Goal: Information Seeking & Learning: Learn about a topic

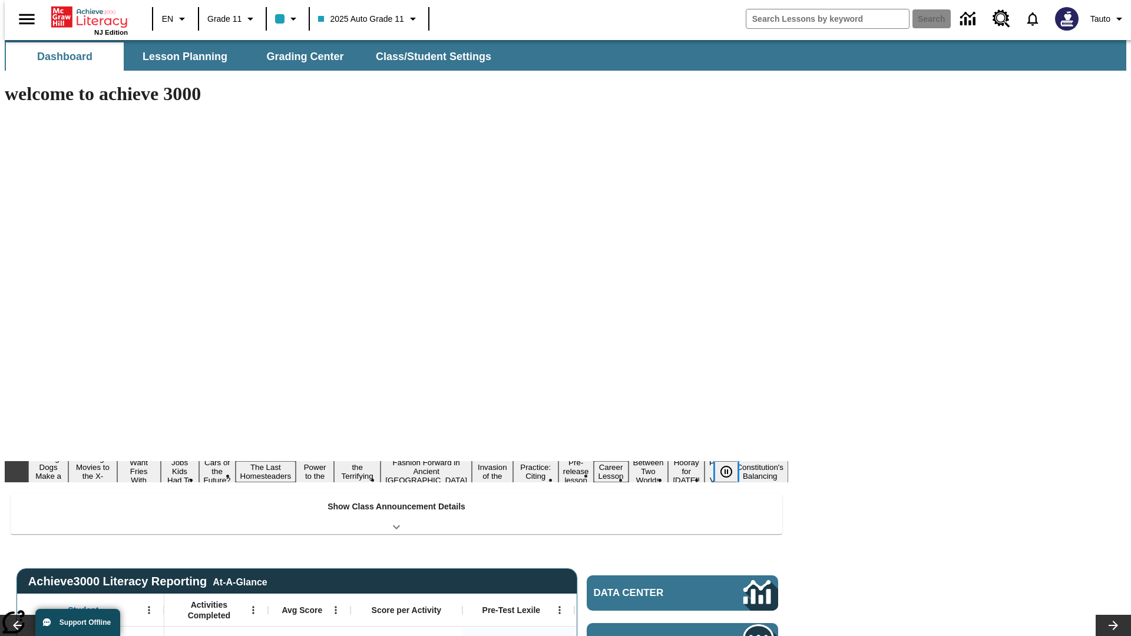
click at [731, 465] on icon "Pause" at bounding box center [726, 472] width 14 height 14
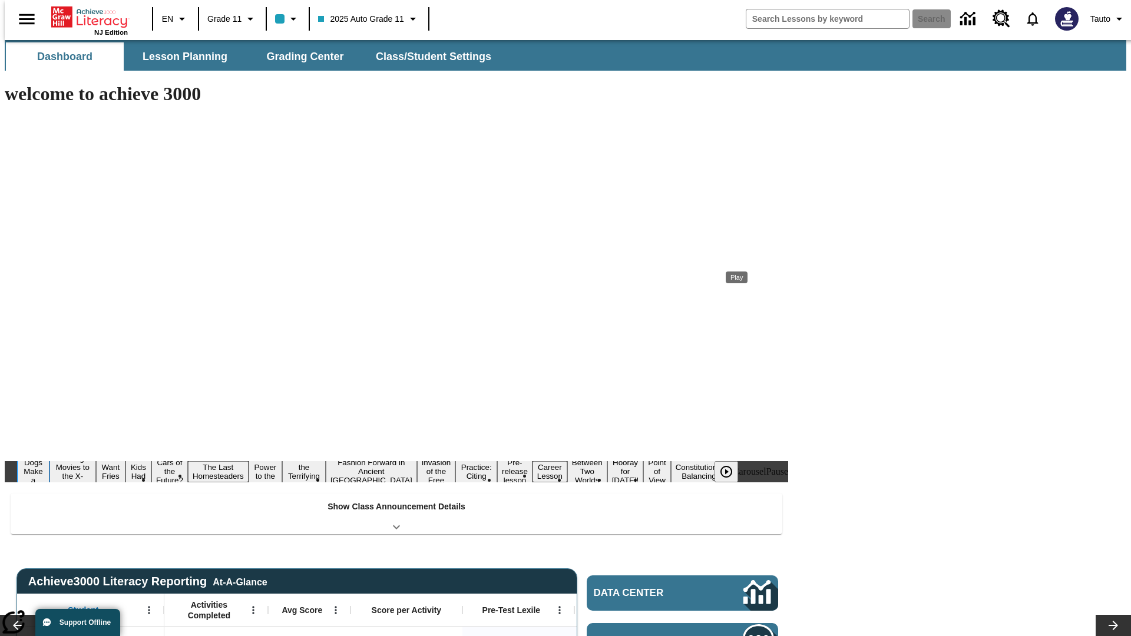
click at [49, 448] on button "Diving Dogs Make a Splash" at bounding box center [33, 471] width 32 height 47
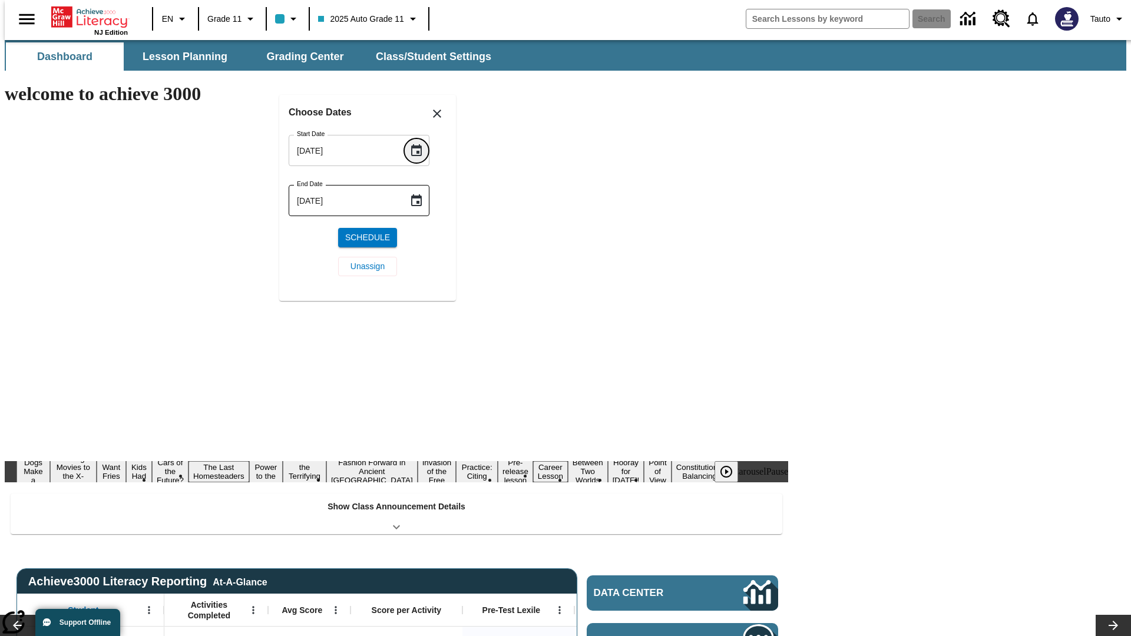
click at [421, 150] on icon "Choose date, selected date is Aug 21, 2025" at bounding box center [416, 150] width 11 height 12
